Goal: Task Accomplishment & Management: Use online tool/utility

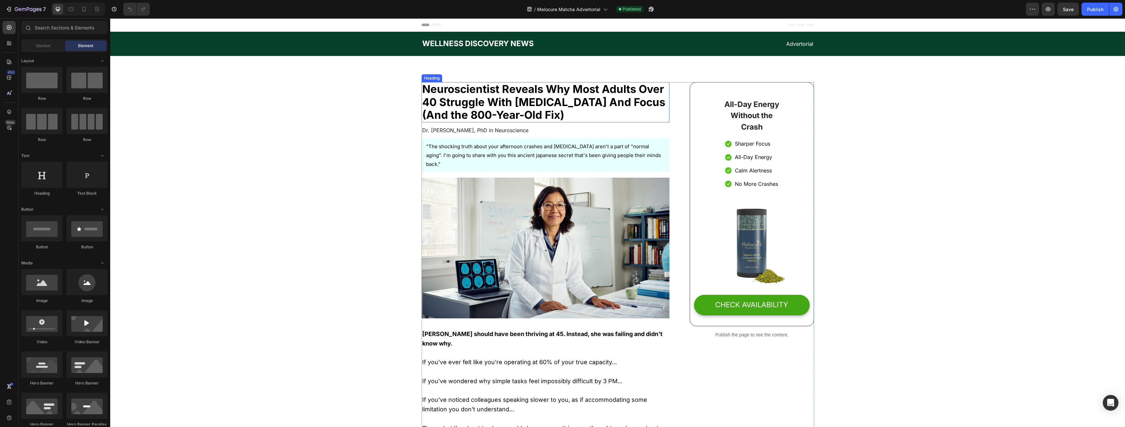
click at [492, 102] on span "Neuroscientist Reveals Why Most Adults Over 40 Struggle With [MEDICAL_DATA] And…" at bounding box center [543, 101] width 243 height 39
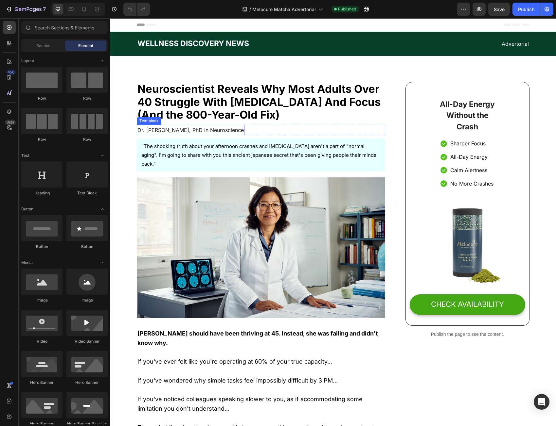
click at [164, 128] on span "Dr. [PERSON_NAME], PhD in Neuroscience" at bounding box center [190, 130] width 106 height 7
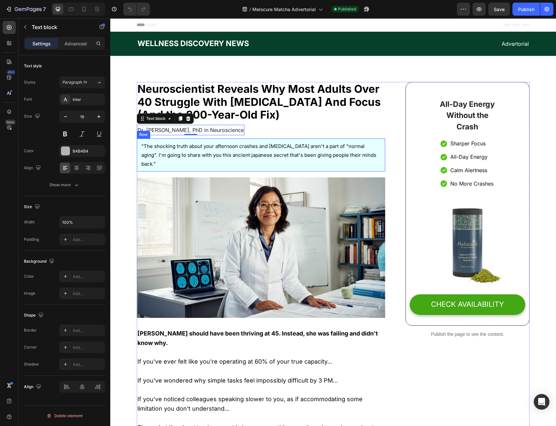
click at [235, 140] on div ""The shocking truth about your afternoon crashes and [MEDICAL_DATA] aren't a pa…" at bounding box center [261, 155] width 248 height 33
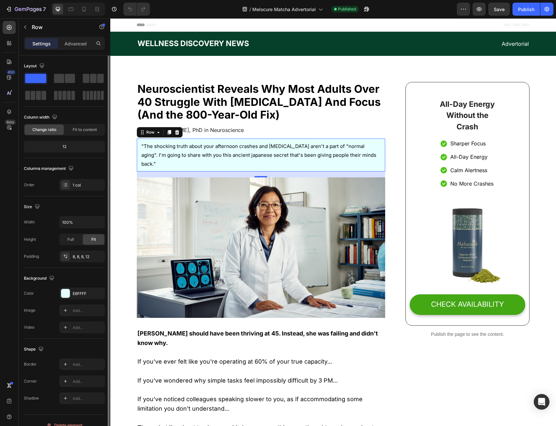
scroll to position [9, 0]
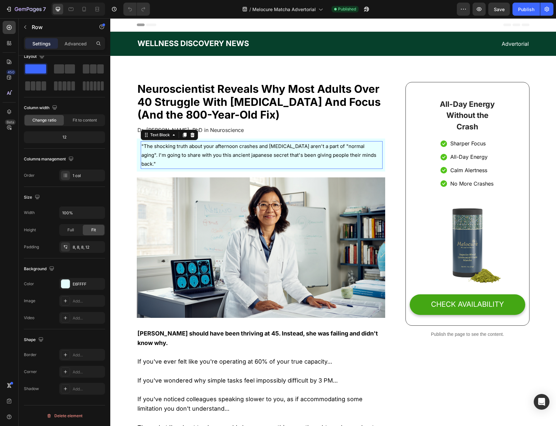
click at [183, 152] on p ""The shocking truth about your afternoon crashes and [MEDICAL_DATA] aren't a pa…" at bounding box center [261, 155] width 240 height 26
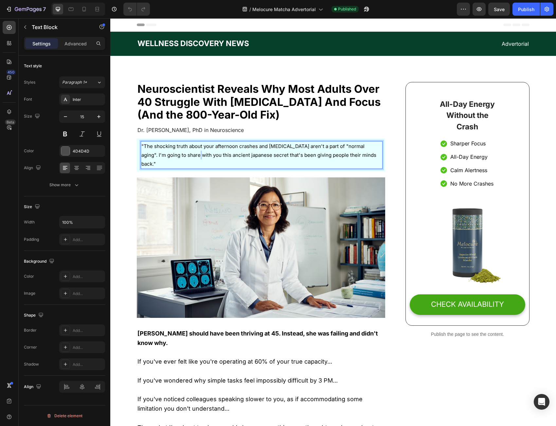
click at [183, 152] on p ""The shocking truth about your afternoon crashes and [MEDICAL_DATA] aren't a pa…" at bounding box center [261, 155] width 240 height 26
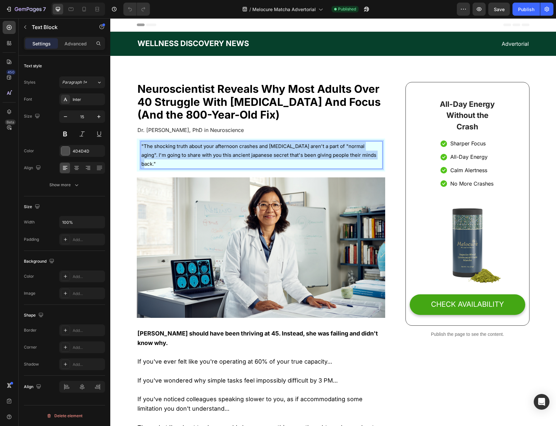
click at [183, 152] on p ""The shocking truth about your afternoon crashes and [MEDICAL_DATA] aren't a pa…" at bounding box center [261, 155] width 240 height 26
click at [167, 152] on p ""The shocking truth about your afternoon crashes and [MEDICAL_DATA] aren't a pa…" at bounding box center [261, 155] width 240 height 26
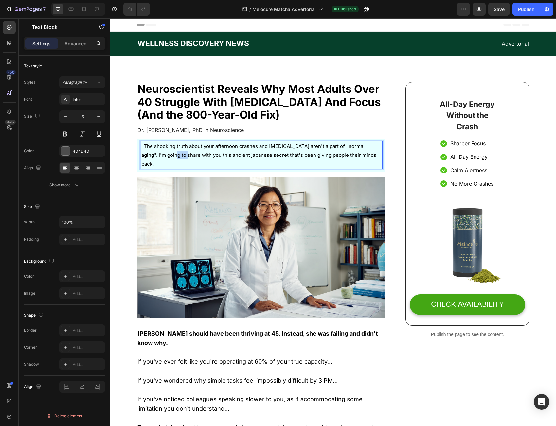
click at [168, 151] on p ""The shocking truth about your afternoon crashes and [MEDICAL_DATA] aren't a pa…" at bounding box center [261, 155] width 240 height 26
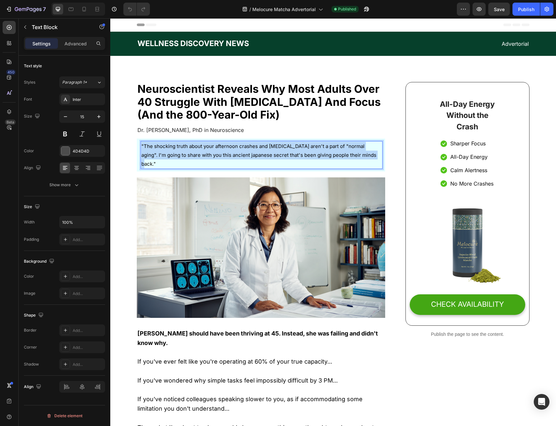
click at [168, 151] on p ""The shocking truth about your afternoon crashes and [MEDICAL_DATA] aren't a pa…" at bounding box center [261, 155] width 240 height 26
click at [203, 153] on span ""The shocking truth about your afternoon crashes and [MEDICAL_DATA] aren't a pa…" at bounding box center [258, 155] width 235 height 24
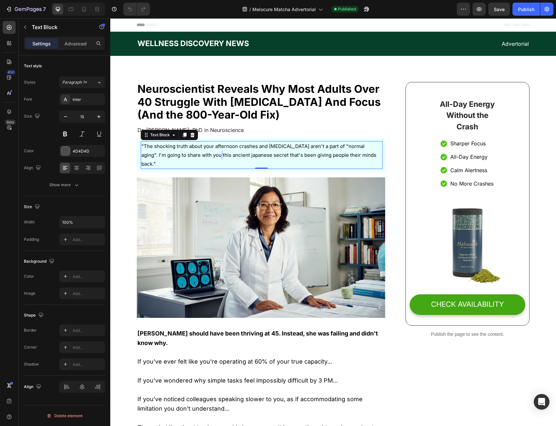
click at [203, 153] on span ""The shocking truth about your afternoon crashes and [MEDICAL_DATA] aren't a pa…" at bounding box center [258, 155] width 235 height 24
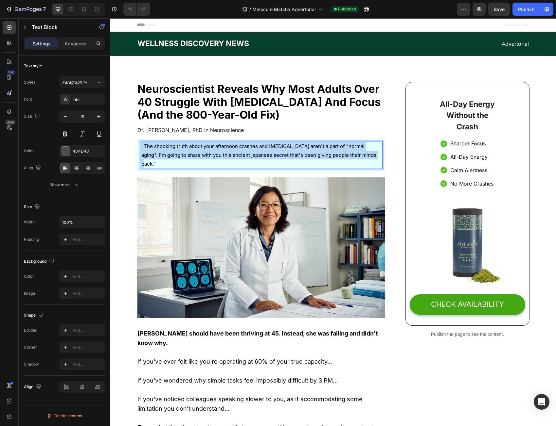
click at [203, 153] on span ""The shocking truth about your afternoon crashes and [MEDICAL_DATA] aren't a pa…" at bounding box center [258, 155] width 235 height 24
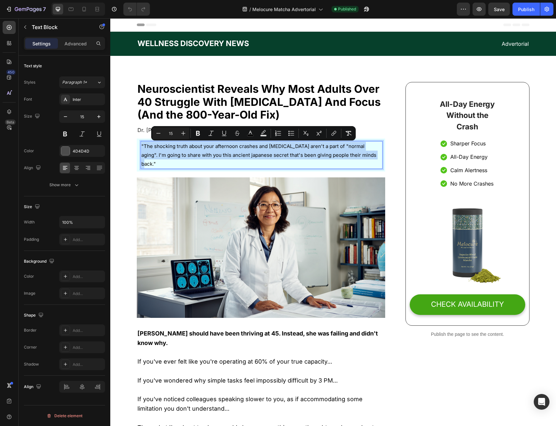
copy span ""The shocking truth about your afternoon crashes and [MEDICAL_DATA] aren't a pa…"
click at [280, 127] on div "Minus 15 Plus Bold Italic Underline Strikethrough color Text Background Color N…" at bounding box center [253, 133] width 204 height 14
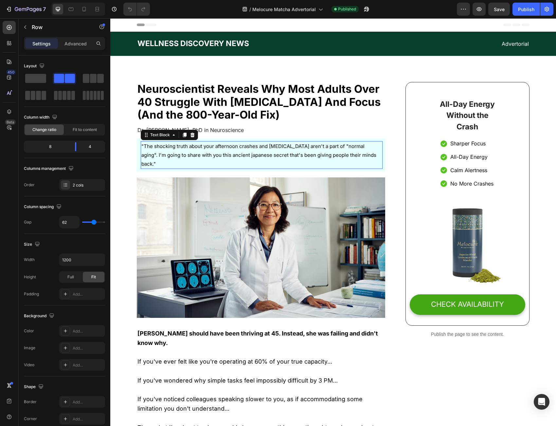
click at [379, 158] on div ""The shocking truth about your afternoon crashes and [MEDICAL_DATA] aren't a pa…" at bounding box center [262, 155] width 242 height 28
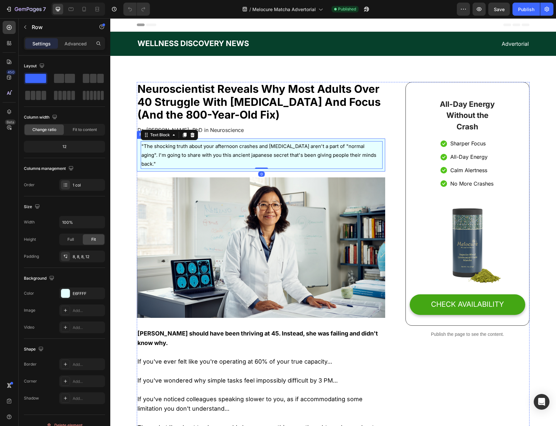
click at [381, 158] on div ""The shocking truth about your afternoon crashes and [MEDICAL_DATA] aren't a pa…" at bounding box center [261, 155] width 248 height 33
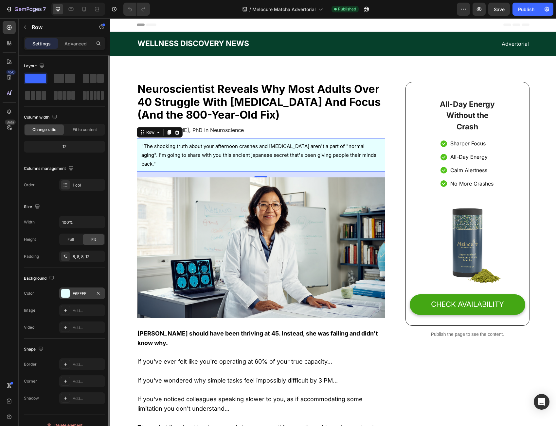
click at [79, 293] on div "E6FFFF" at bounding box center [82, 294] width 19 height 6
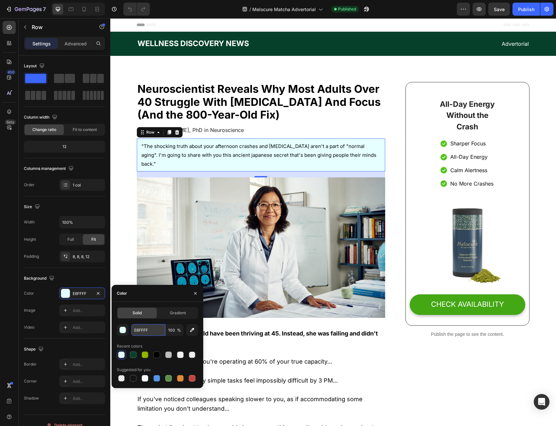
click at [150, 332] on input "E6FFFF" at bounding box center [148, 330] width 34 height 12
copy span ""The shocking truth about your afternoon crashes and [MEDICAL_DATA] aren't a pa…"
click at [50, 294] on div "Color E6FFFF" at bounding box center [64, 294] width 81 height 12
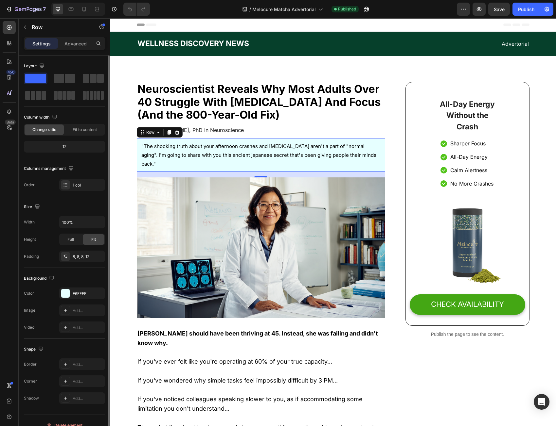
scroll to position [9, 0]
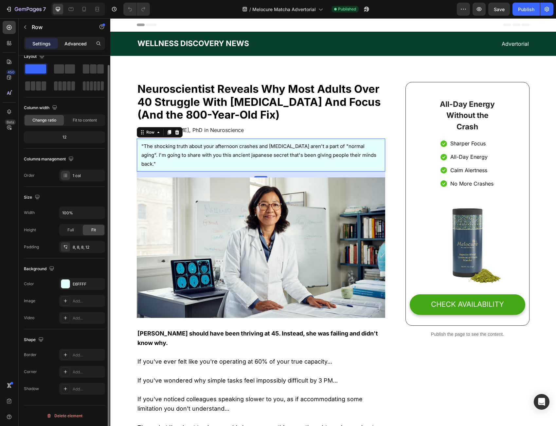
click at [74, 43] on p "Advanced" at bounding box center [75, 43] width 22 height 7
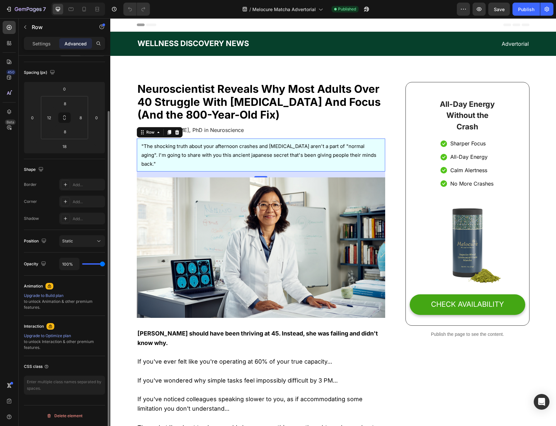
scroll to position [0, 0]
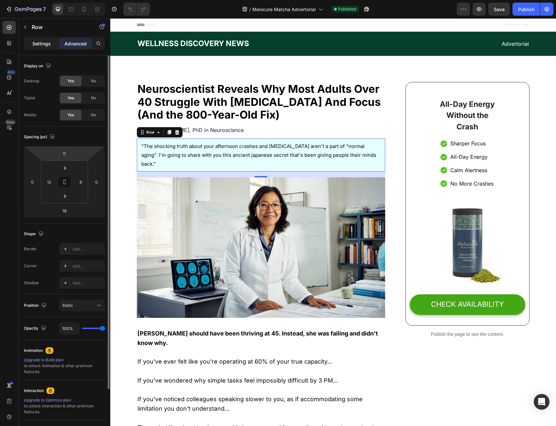
click at [50, 42] on p "Settings" at bounding box center [41, 43] width 18 height 7
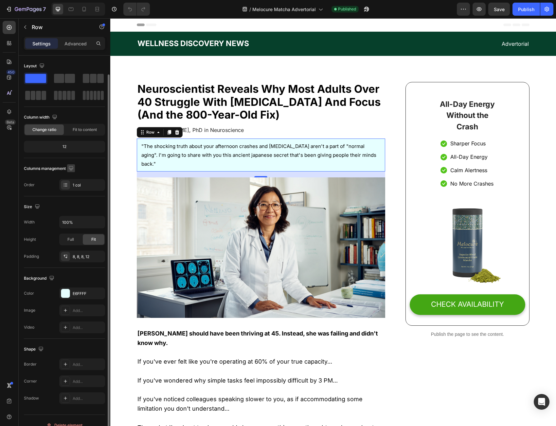
scroll to position [9, 0]
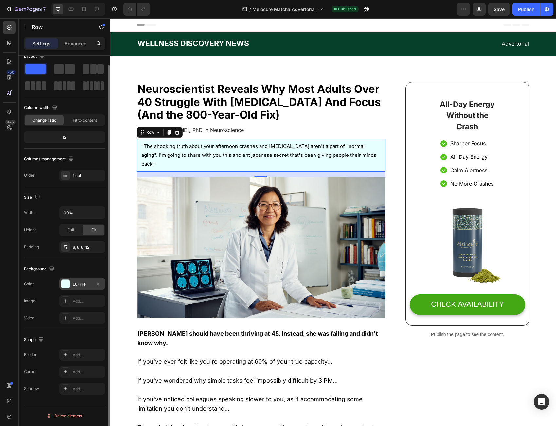
click at [83, 286] on div "E6FFFF" at bounding box center [82, 285] width 19 height 6
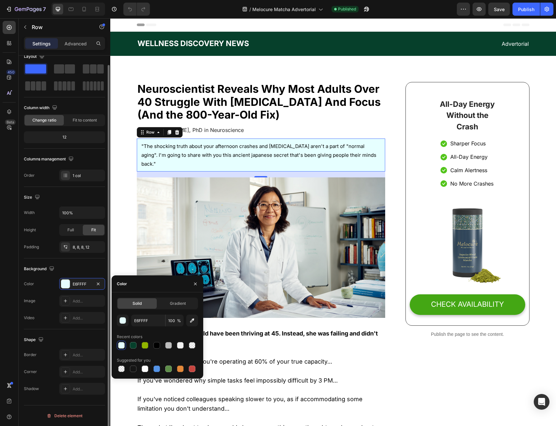
click at [51, 325] on div "Background The changes might be hidden by the video. Color E6FFFF Image Add... …" at bounding box center [64, 294] width 81 height 71
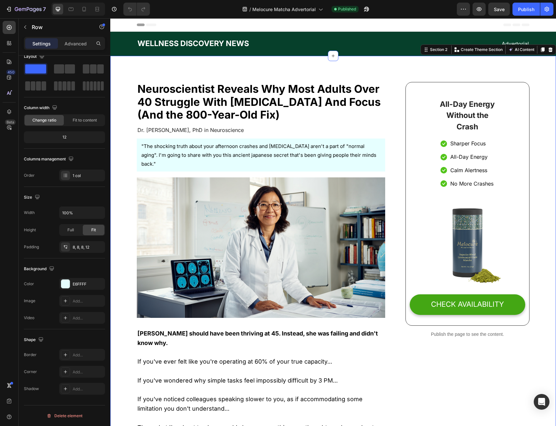
scroll to position [0, 0]
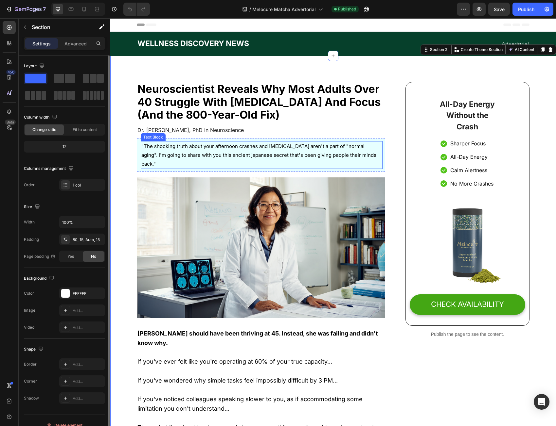
click at [155, 146] on span ""The shocking truth about your afternoon crashes and [MEDICAL_DATA] aren't a pa…" at bounding box center [258, 155] width 235 height 24
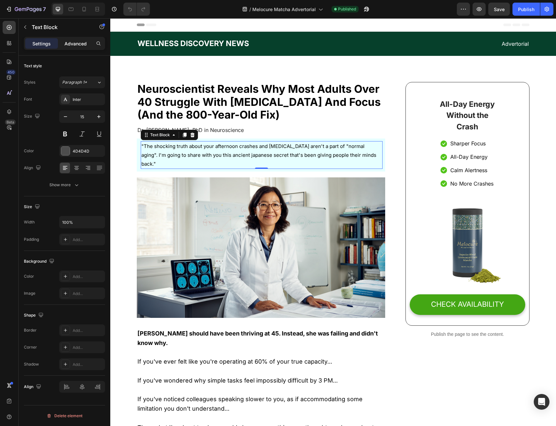
click at [80, 46] on p "Advanced" at bounding box center [75, 43] width 22 height 7
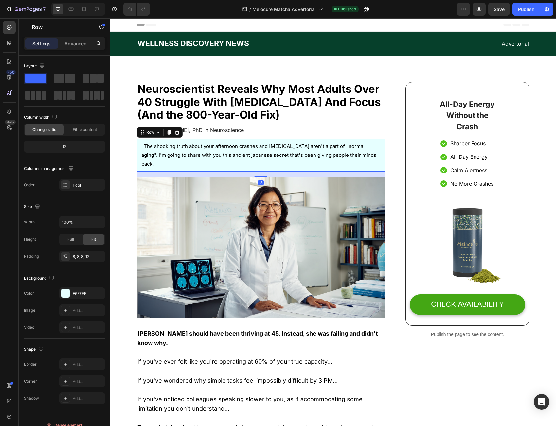
click at [219, 139] on div ""The shocking truth about your afternoon crashes and [MEDICAL_DATA] aren't a pa…" at bounding box center [261, 155] width 248 height 33
click at [74, 46] on p "Advanced" at bounding box center [75, 43] width 22 height 7
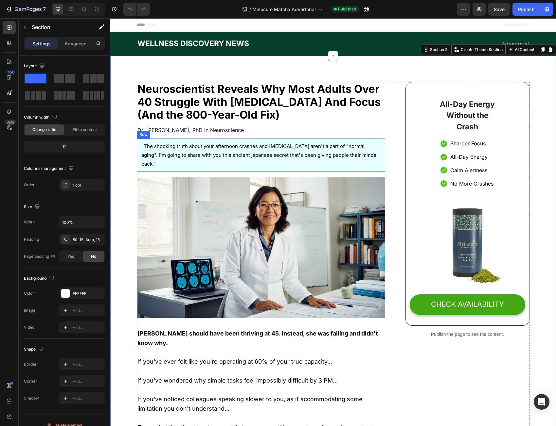
click at [187, 139] on div ""The shocking truth about your afternoon crashes and [MEDICAL_DATA] aren't a pa…" at bounding box center [261, 155] width 248 height 33
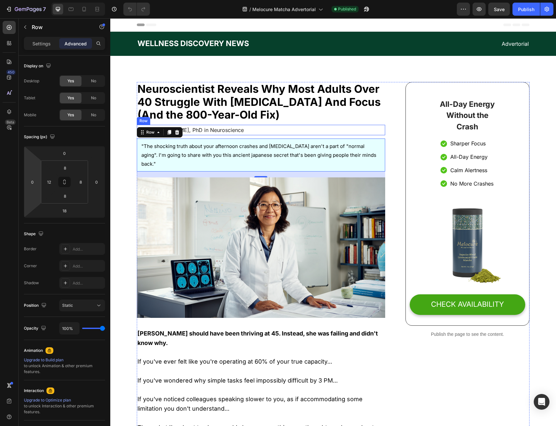
click at [237, 130] on div "Dr. [PERSON_NAME], PhD in Neuroscience Text block Row" at bounding box center [261, 130] width 248 height 11
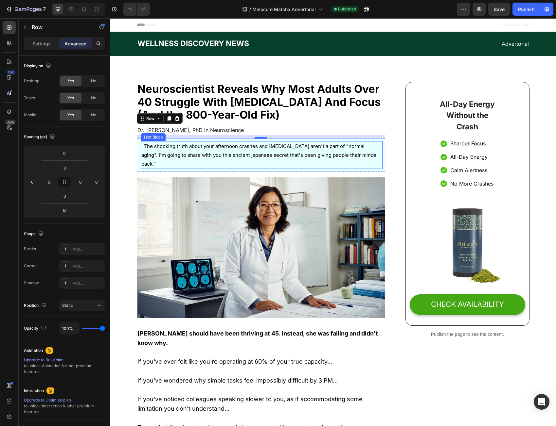
click at [275, 155] on span ""The shocking truth about your afternoon crashes and [MEDICAL_DATA] aren't a pa…" at bounding box center [258, 155] width 235 height 24
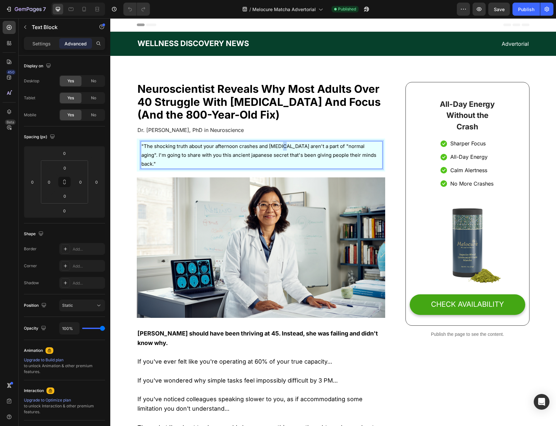
click at [277, 148] on span ""The shocking truth about your afternoon crashes and [MEDICAL_DATA] aren't a pa…" at bounding box center [258, 155] width 235 height 24
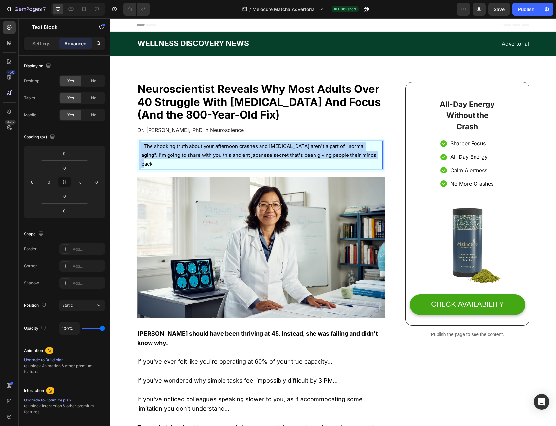
click at [277, 148] on span ""The shocking truth about your afternoon crashes and [MEDICAL_DATA] aren't a pa…" at bounding box center [258, 155] width 235 height 24
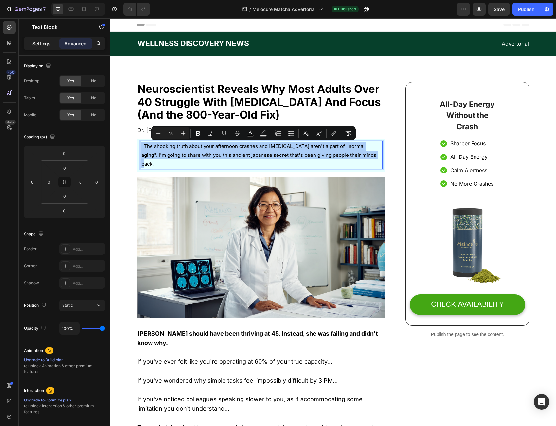
click at [43, 45] on p "Settings" at bounding box center [41, 43] width 18 height 7
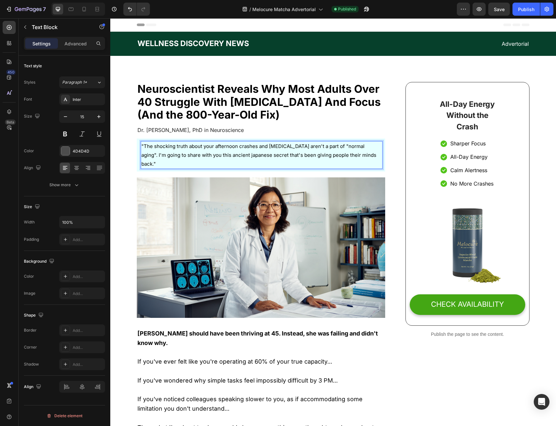
click at [182, 147] on span ""The shocking truth about your afternoon crashes and [MEDICAL_DATA] aren't a pa…" at bounding box center [258, 155] width 235 height 24
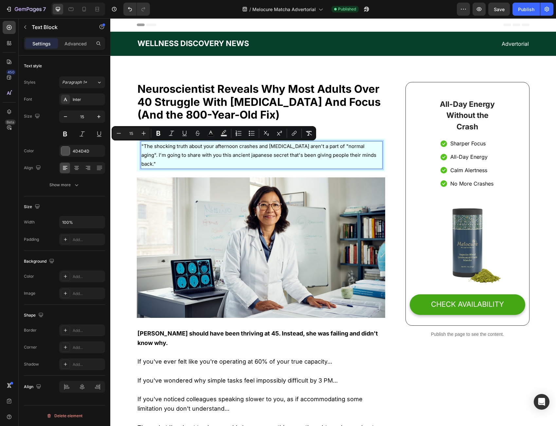
click at [169, 151] on p ""The shocking truth about your afternoon crashes and [MEDICAL_DATA] aren't a pa…" at bounding box center [261, 155] width 240 height 26
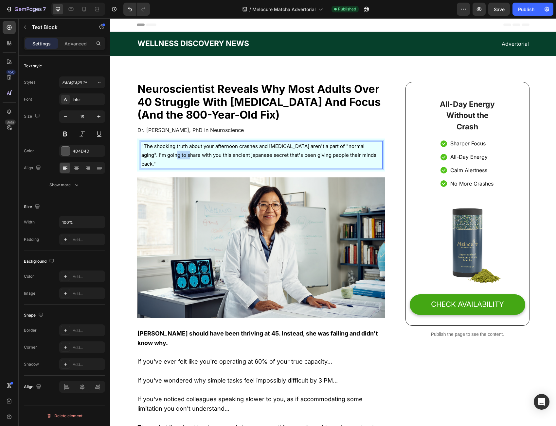
click at [169, 151] on p ""The shocking truth about your afternoon crashes and [MEDICAL_DATA] aren't a pa…" at bounding box center [261, 155] width 240 height 26
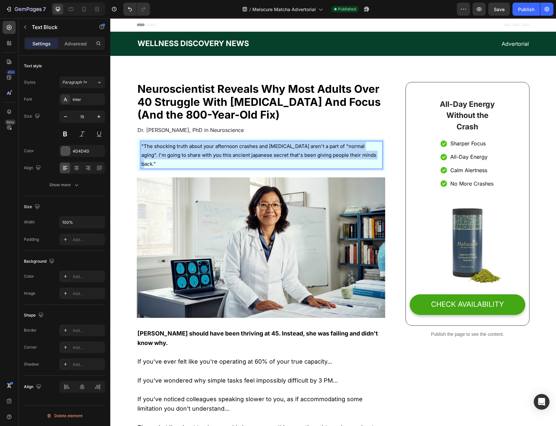
click at [169, 151] on p ""The shocking truth about your afternoon crashes and [MEDICAL_DATA] aren't a pa…" at bounding box center [261, 155] width 240 height 26
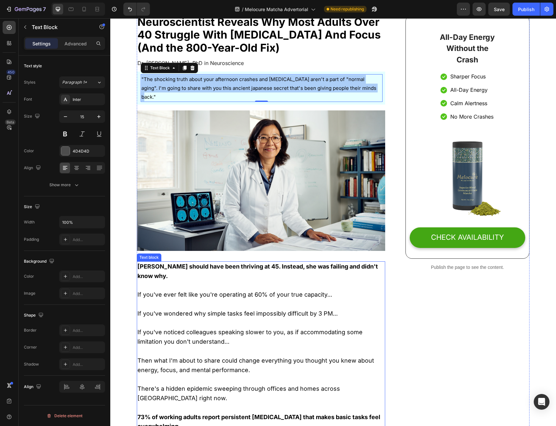
scroll to position [98, 0]
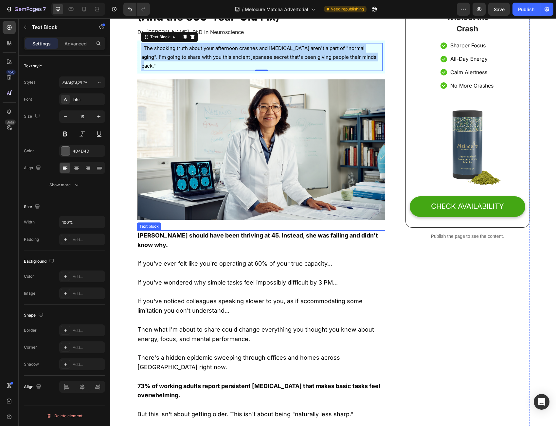
click at [182, 232] on strong "[PERSON_NAME] should have been thriving at 45. Instead, she was failing and did…" at bounding box center [257, 240] width 240 height 16
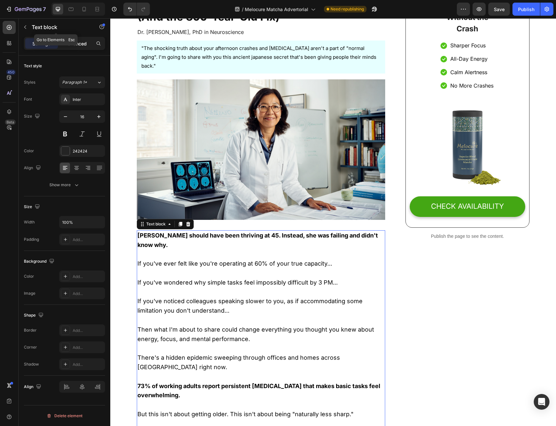
click at [71, 39] on div "Advanced" at bounding box center [75, 43] width 33 height 10
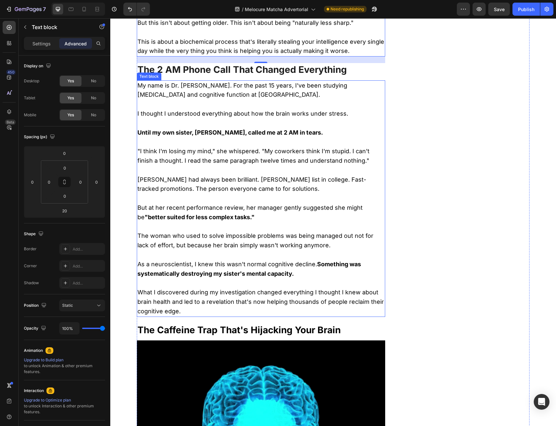
scroll to position [523, 0]
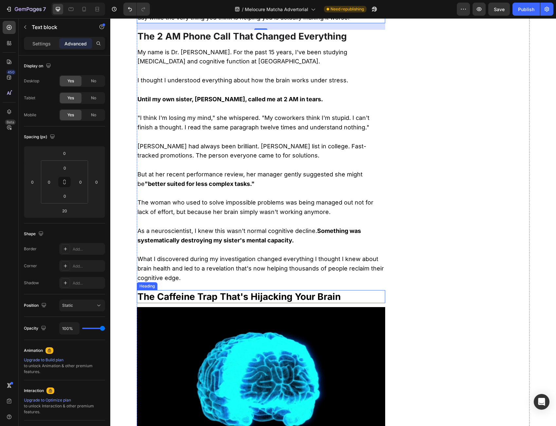
click at [201, 291] on strong "The Caffeine Trap That's Hijacking Your Brain" at bounding box center [238, 296] width 203 height 11
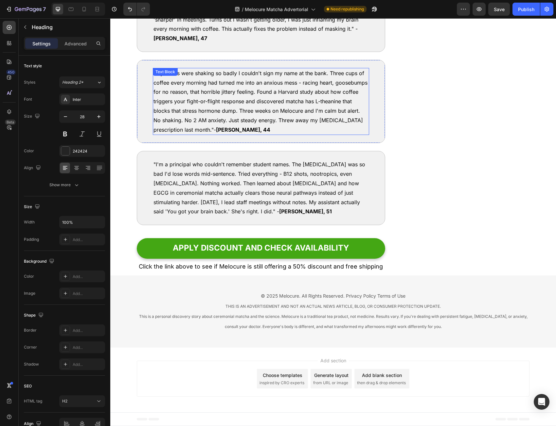
scroll to position [4218, 0]
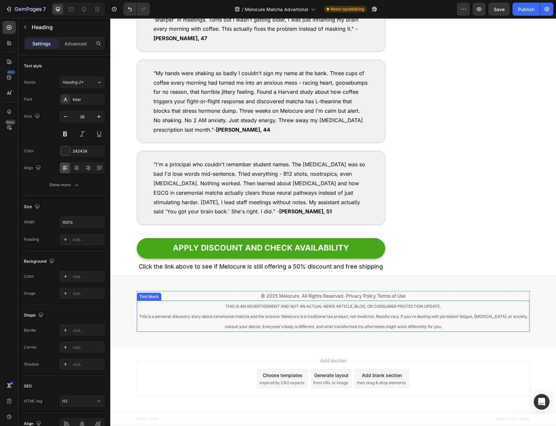
click at [326, 329] on p "This is a personal discovery story about ceremonial matcha and the science. Mel…" at bounding box center [332, 322] width 391 height 20
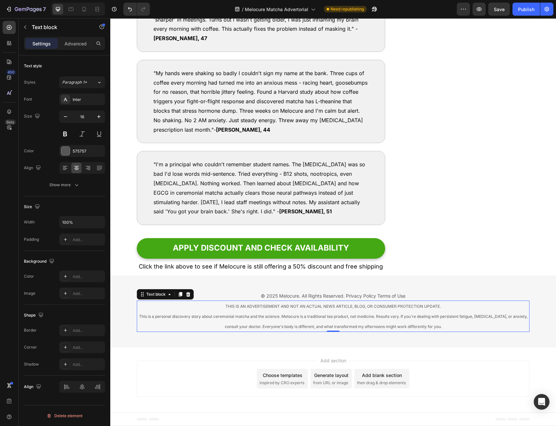
click at [331, 313] on p "This is a personal discovery story about ceremonial matcha and the science. Mel…" at bounding box center [332, 322] width 391 height 20
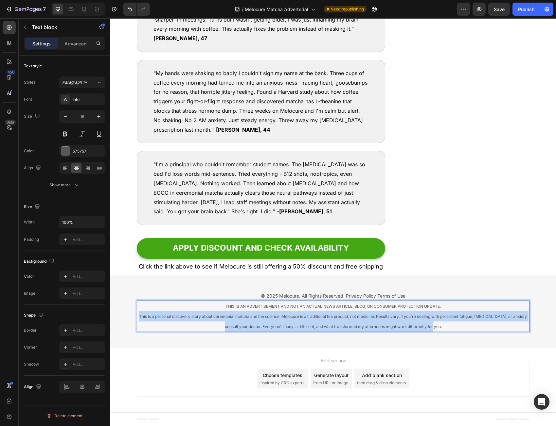
click at [331, 313] on p "This is a personal discovery story about ceremonial matcha and the science. Mel…" at bounding box center [332, 322] width 391 height 20
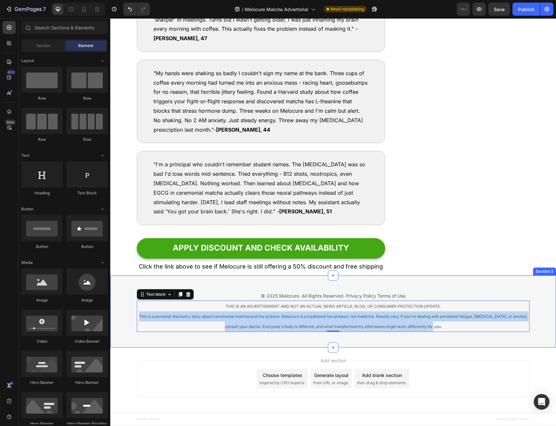
click at [472, 364] on div "Add section Choose templates inspired by CRO experts Generate layout from URL o…" at bounding box center [333, 379] width 392 height 36
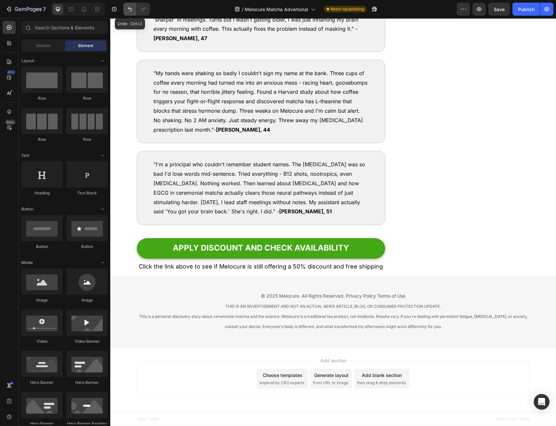
click at [131, 12] on icon "Undo/Redo" at bounding box center [130, 9] width 7 height 7
click at [146, 11] on icon "Undo/Redo" at bounding box center [143, 9] width 7 height 7
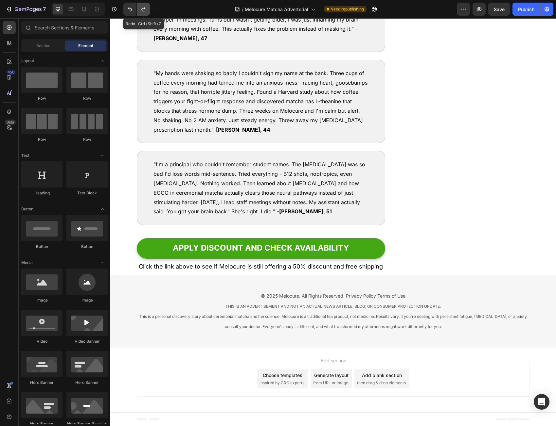
click at [146, 11] on icon "Undo/Redo" at bounding box center [143, 9] width 7 height 7
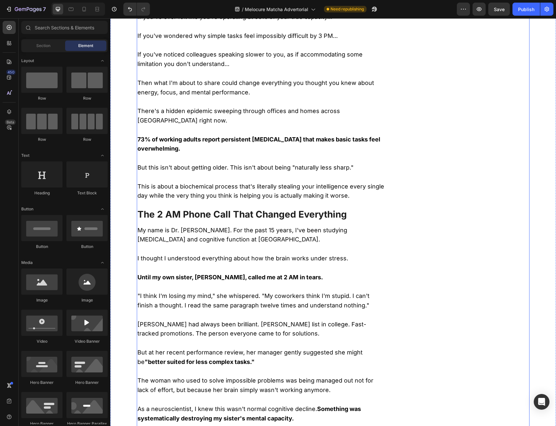
scroll to position [0, 0]
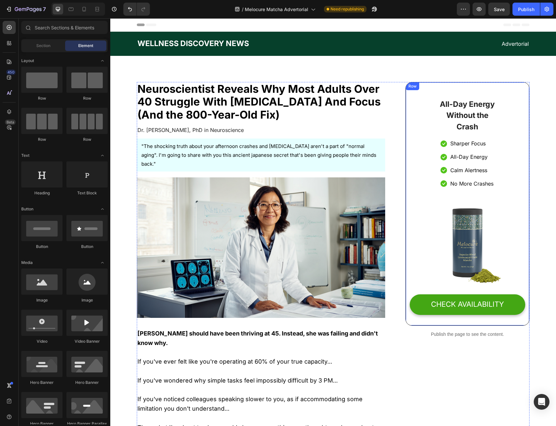
drag, startPoint x: 401, startPoint y: 329, endPoint x: 428, endPoint y: 179, distance: 151.9
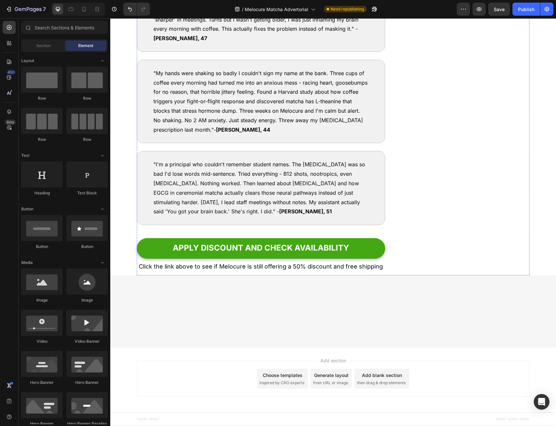
scroll to position [3892, 0]
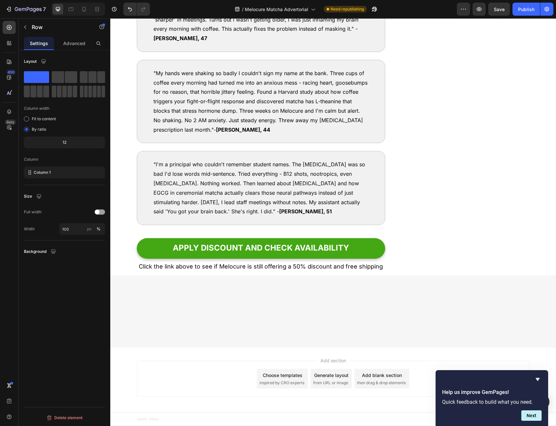
click at [69, 40] on p "Advanced" at bounding box center [74, 43] width 22 height 7
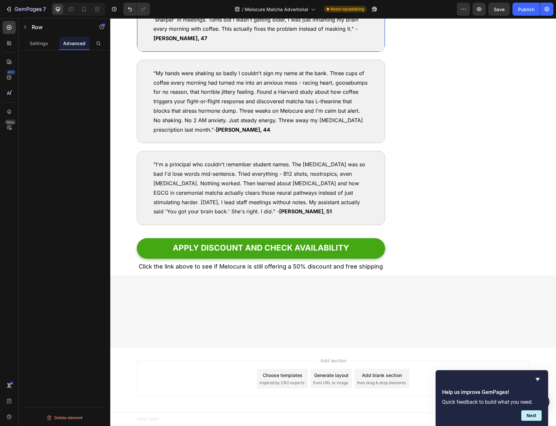
click at [206, 52] on div ""After reading about [MEDICAL_DATA] receptors at 2 AM and finally understanding…" at bounding box center [261, 10] width 248 height 84
click at [52, 45] on div "Settings" at bounding box center [39, 43] width 30 height 13
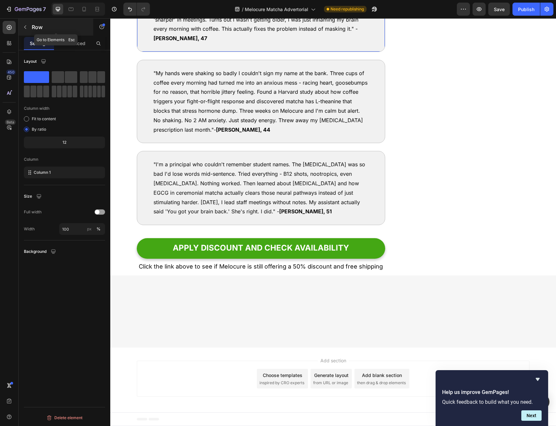
click at [26, 27] on icon "button" at bounding box center [25, 27] width 5 height 5
click at [64, 40] on div "Advanced" at bounding box center [74, 43] width 30 height 13
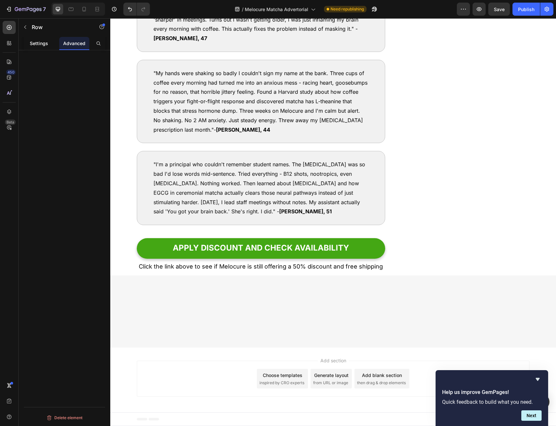
click at [51, 43] on div "Settings" at bounding box center [39, 43] width 30 height 13
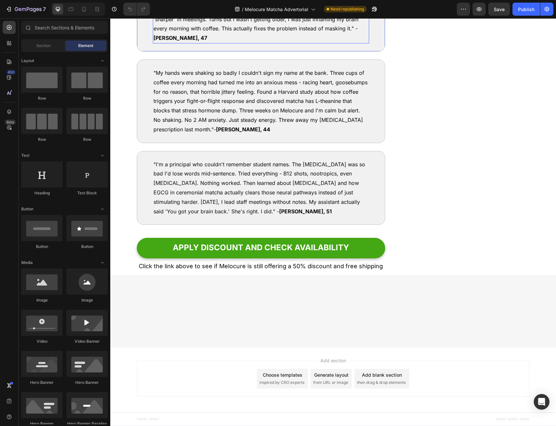
scroll to position [3957, 0]
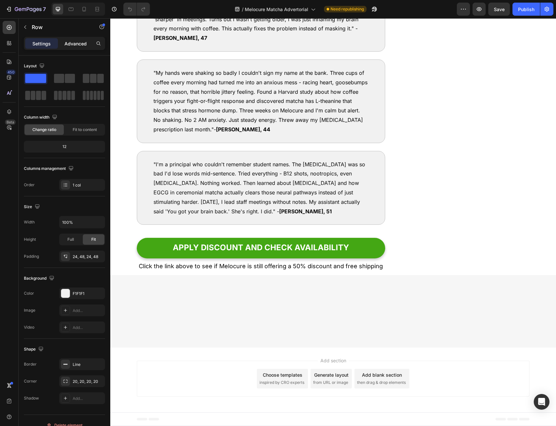
click at [77, 42] on p "Advanced" at bounding box center [75, 43] width 22 height 7
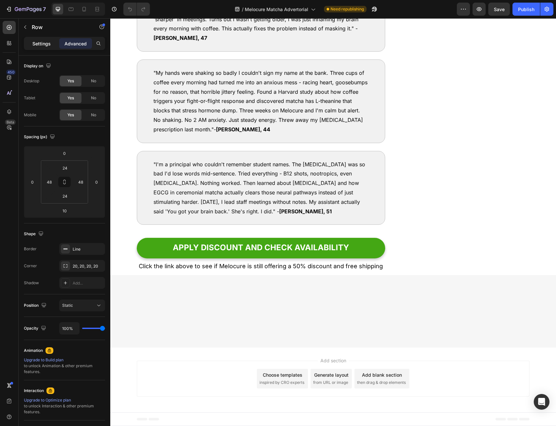
click at [41, 42] on p "Settings" at bounding box center [41, 43] width 18 height 7
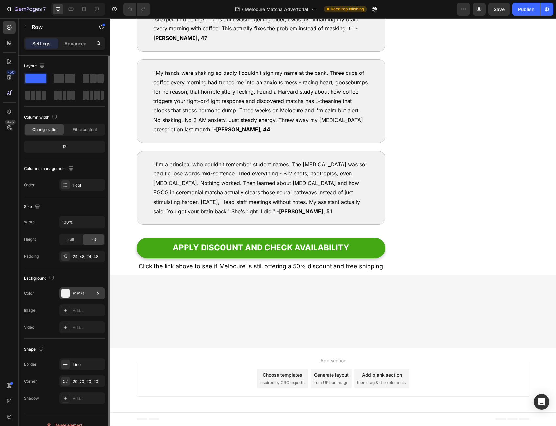
click at [84, 295] on div "F1F1F1" at bounding box center [82, 294] width 19 height 6
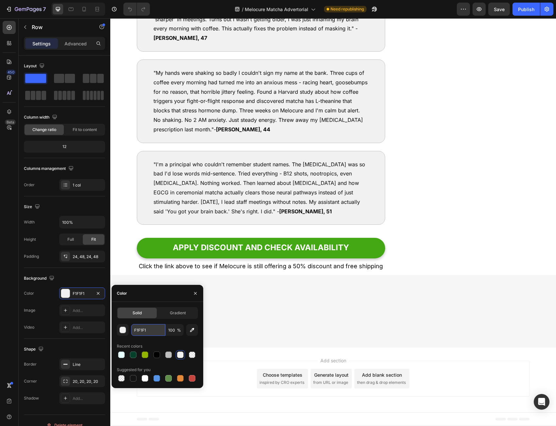
click at [141, 328] on input "F1F1F1" at bounding box center [148, 330] width 34 height 12
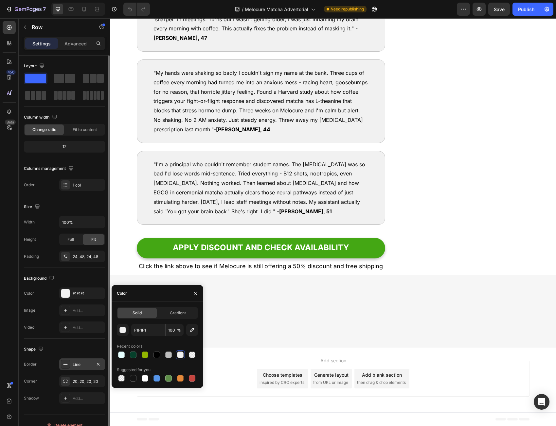
click at [84, 361] on div "Line" at bounding box center [82, 365] width 46 height 12
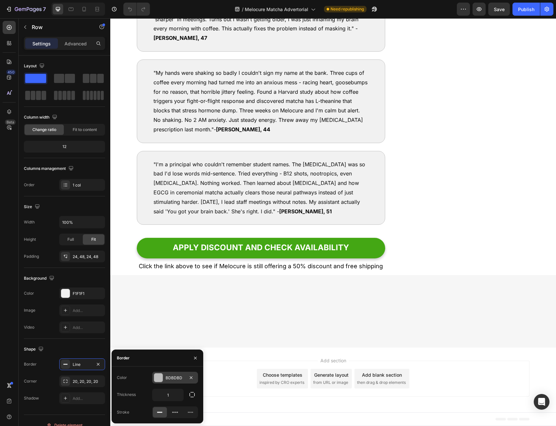
click at [177, 375] on div "BDBDBD" at bounding box center [175, 378] width 46 height 12
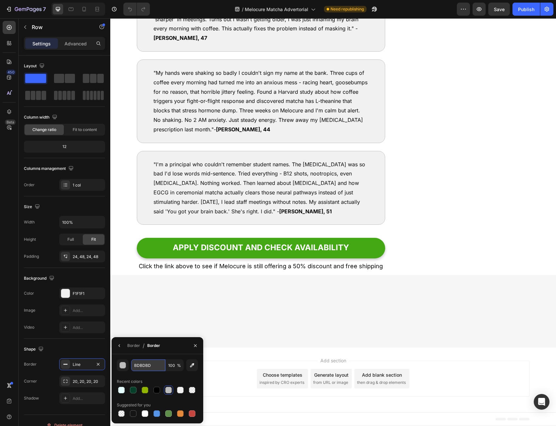
click at [146, 367] on input "BDBDBD" at bounding box center [148, 366] width 34 height 12
click at [120, 348] on icon "button" at bounding box center [119, 345] width 5 height 5
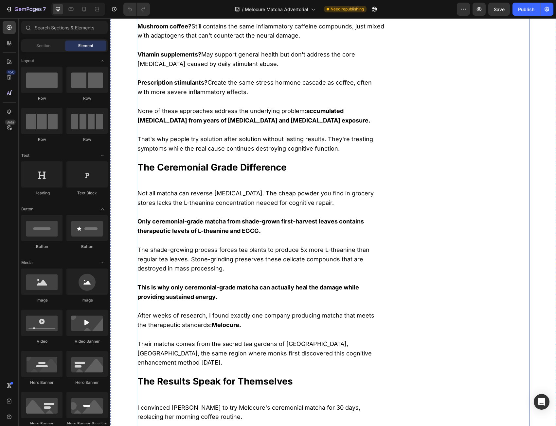
scroll to position [0, 0]
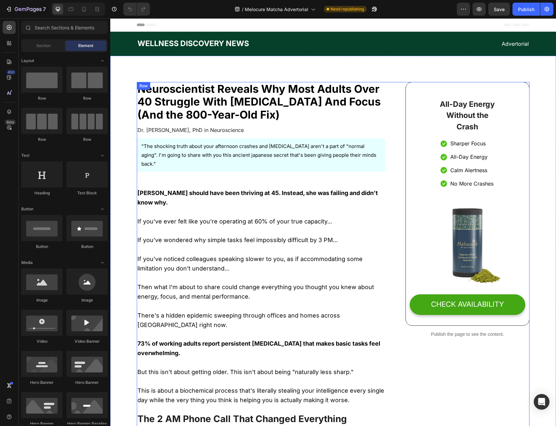
drag, startPoint x: 482, startPoint y: 380, endPoint x: 500, endPoint y: 104, distance: 276.6
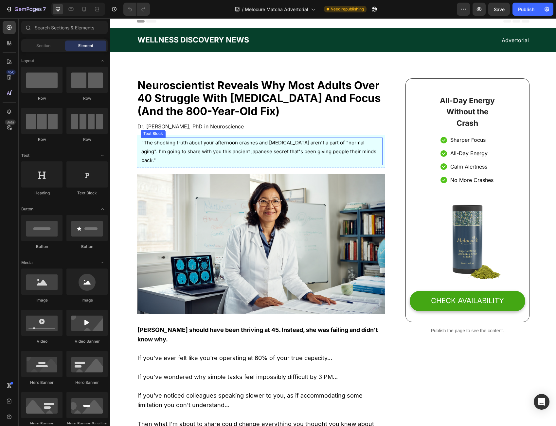
scroll to position [164, 0]
